Goal: Find specific page/section

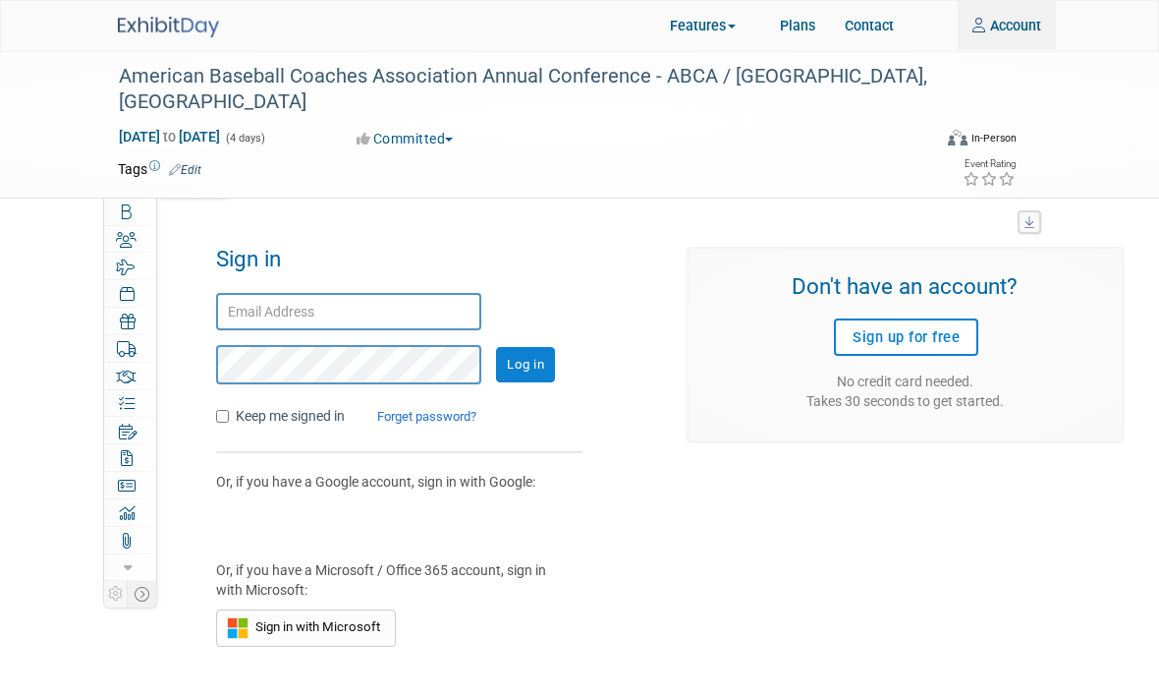
click at [302, 312] on input "text" at bounding box center [348, 312] width 265 height 38
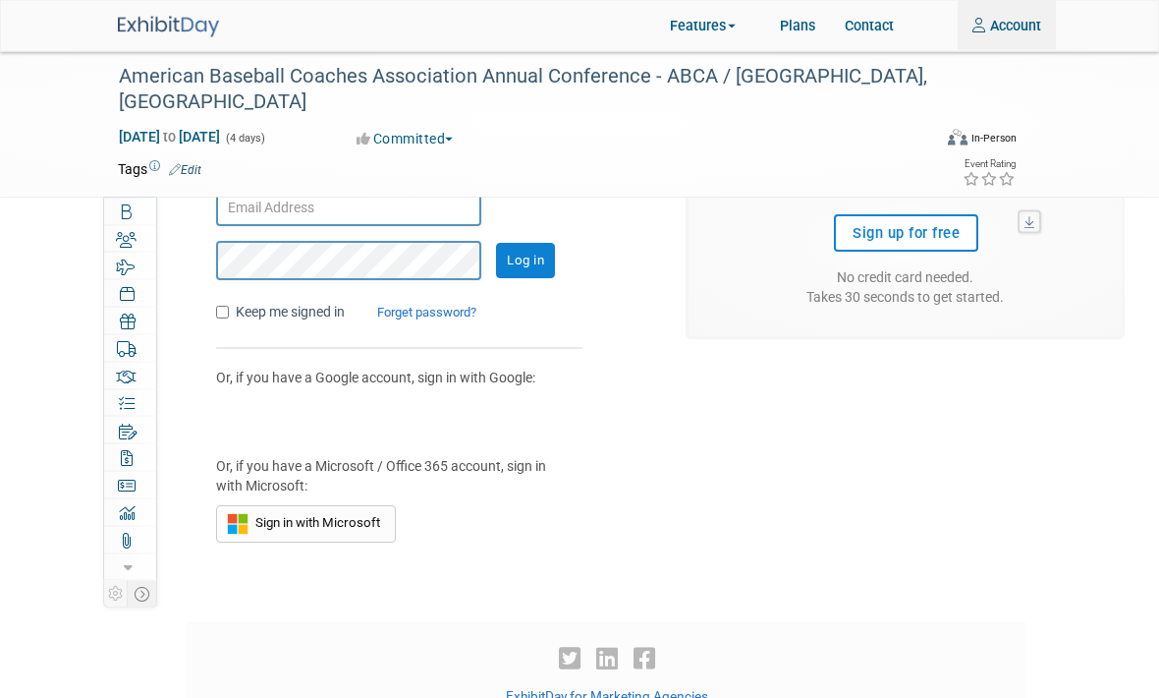
type input "[PERSON_NAME][EMAIL_ADDRESS][DOMAIN_NAME]"
click at [527, 260] on input "Log in" at bounding box center [525, 261] width 59 height 35
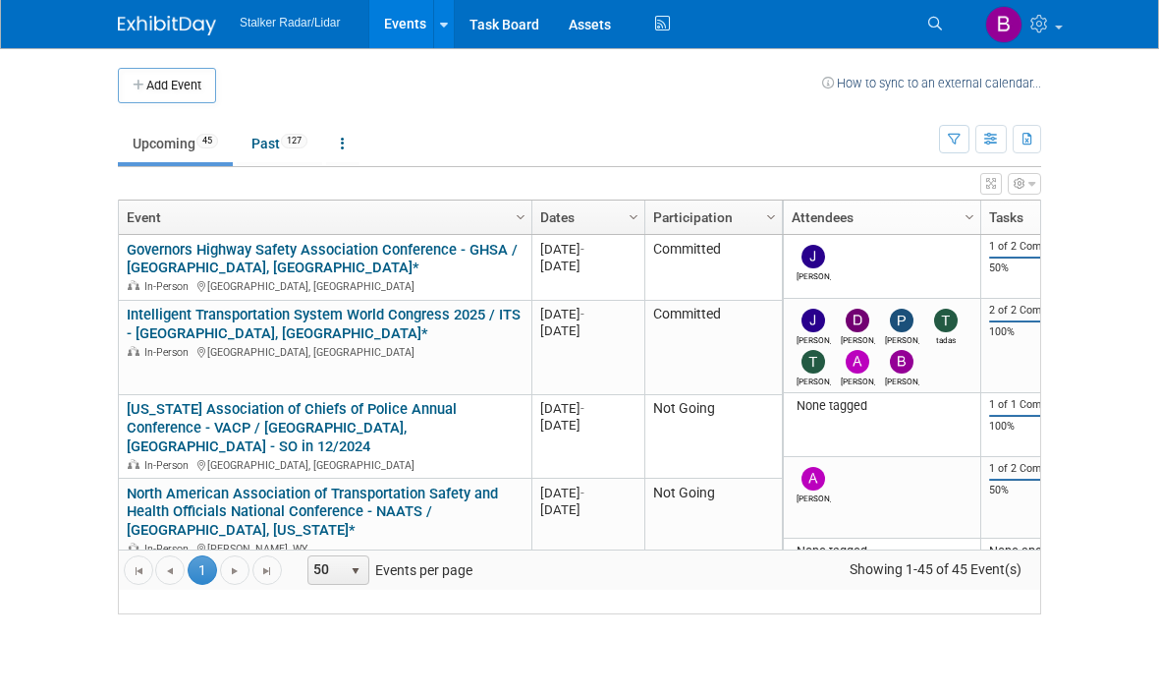
click at [302, 361] on div "In-Person [GEOGRAPHIC_DATA], [GEOGRAPHIC_DATA]" at bounding box center [325, 352] width 396 height 17
click at [180, 333] on link "Intelligent Transportation System World Congress 2025 / ITS - [GEOGRAPHIC_DATA]…" at bounding box center [324, 325] width 394 height 36
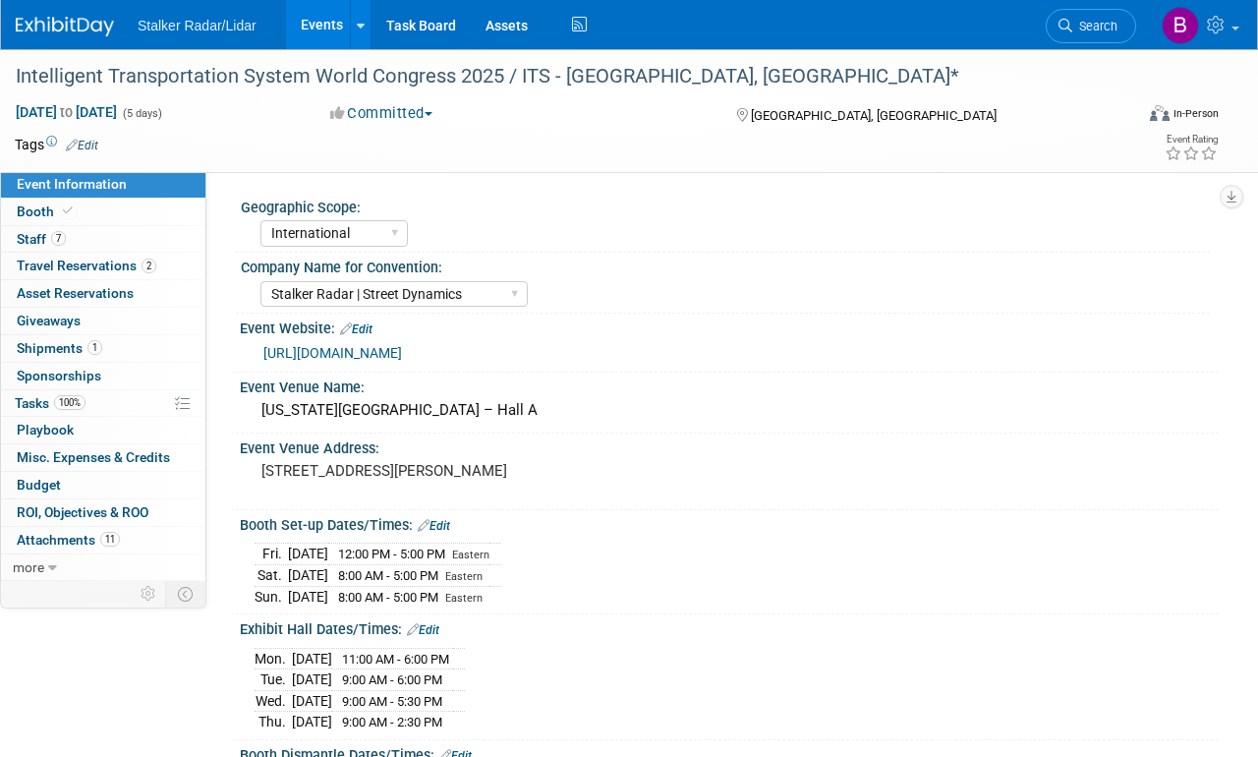
select select "International"
select select "Stalker Radar | Street Dynamics"
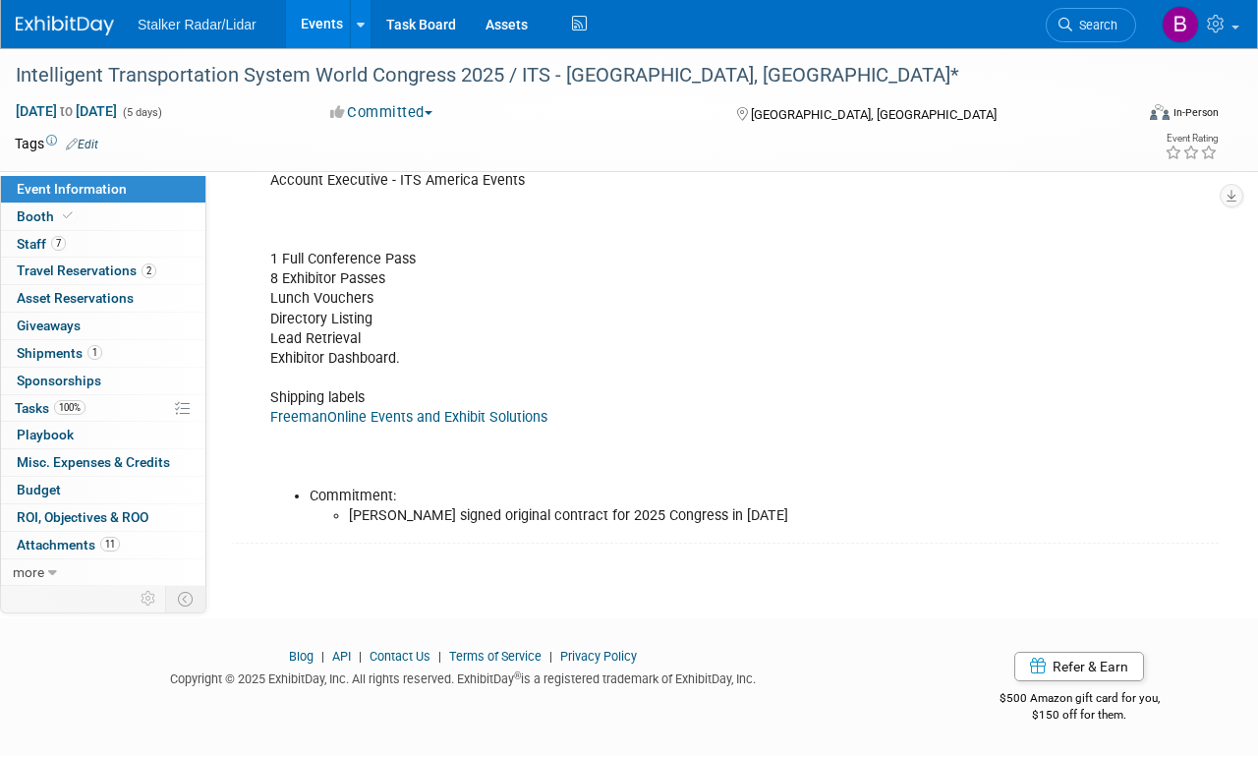
scroll to position [1121, 0]
